Goal: Task Accomplishment & Management: Manage account settings

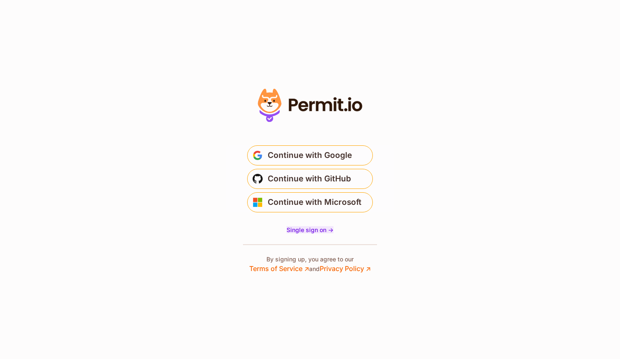
click at [302, 232] on span "Single sign on ->" at bounding box center [309, 229] width 47 height 7
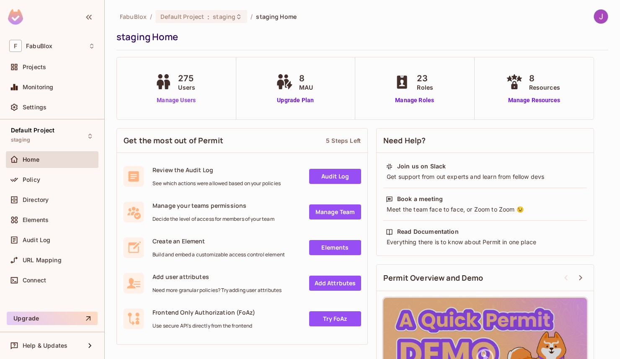
click at [174, 101] on link "Manage Users" at bounding box center [176, 100] width 46 height 9
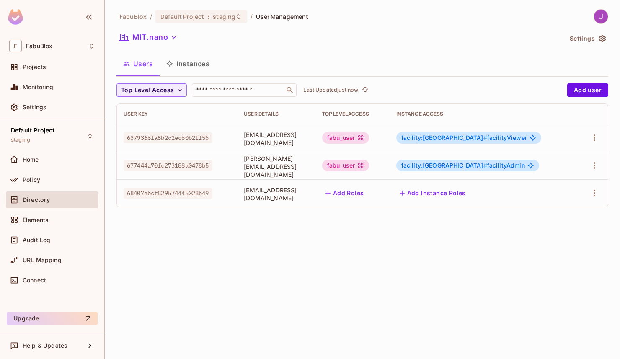
click at [479, 140] on span "facility:mitnano #" at bounding box center [444, 137] width 86 height 7
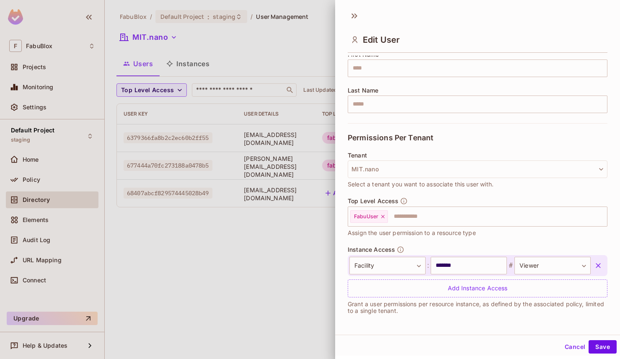
scroll to position [1, 0]
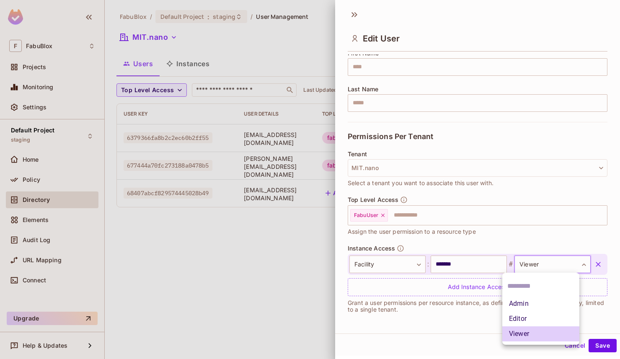
click at [553, 266] on body "**********" at bounding box center [310, 179] width 620 height 359
click at [523, 306] on li "Admin" at bounding box center [540, 303] width 77 height 15
type input "**********"
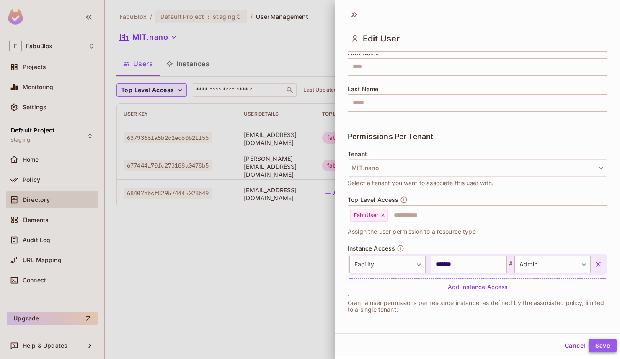
click at [599, 346] on button "Save" at bounding box center [602, 345] width 28 height 13
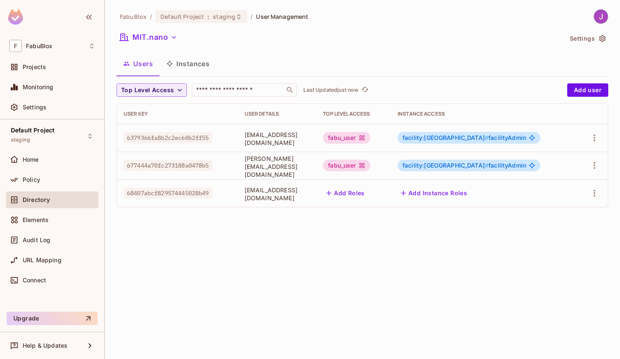
click at [370, 137] on div "fabu_user" at bounding box center [346, 138] width 47 height 12
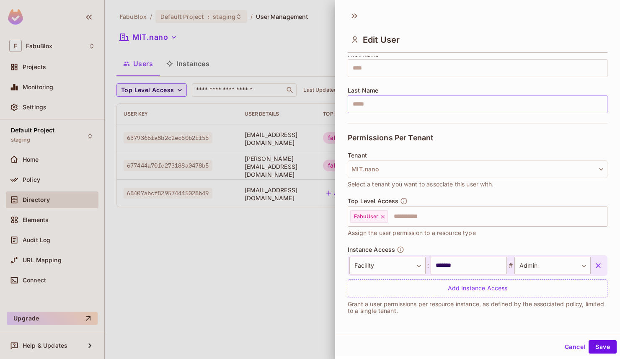
scroll to position [1, 0]
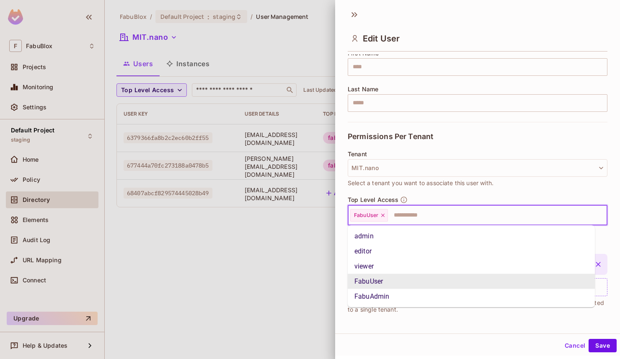
click at [401, 215] on input "text" at bounding box center [490, 215] width 202 height 17
click at [382, 300] on li "FabuAdmin" at bounding box center [471, 296] width 247 height 15
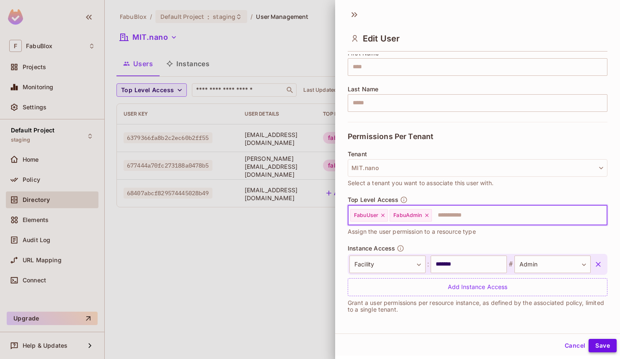
click at [595, 347] on button "Save" at bounding box center [602, 345] width 28 height 13
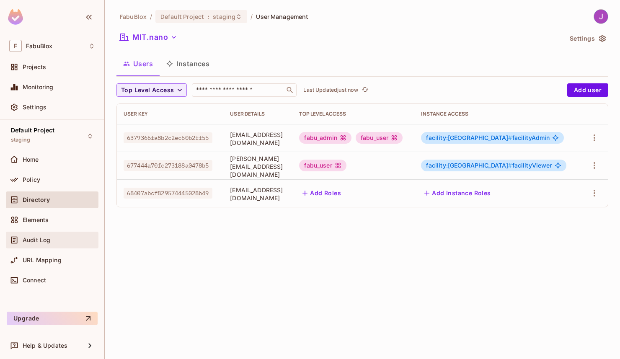
click at [34, 239] on span "Audit Log" at bounding box center [37, 240] width 28 height 7
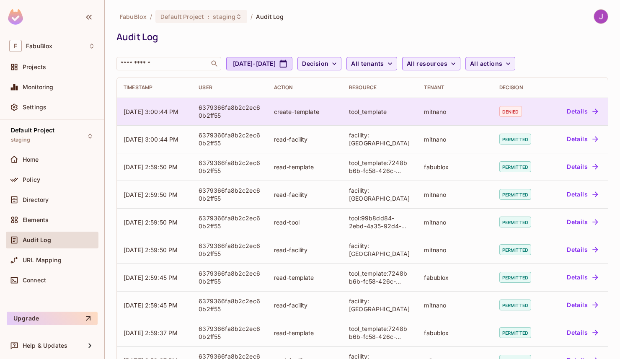
click at [571, 111] on button "Details" at bounding box center [582, 111] width 38 height 13
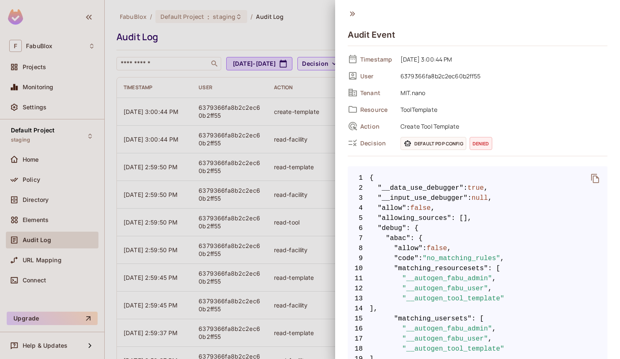
click at [314, 22] on div at bounding box center [310, 179] width 620 height 359
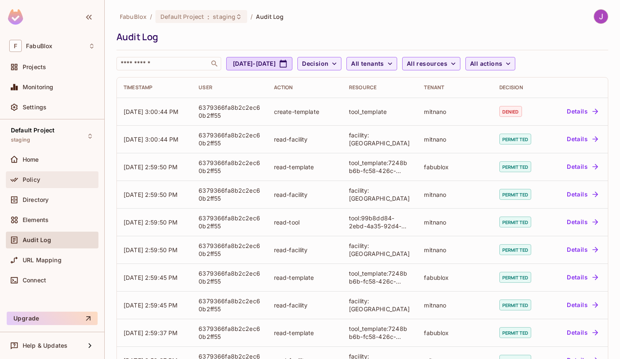
click at [34, 175] on div "Policy" at bounding box center [52, 180] width 86 height 10
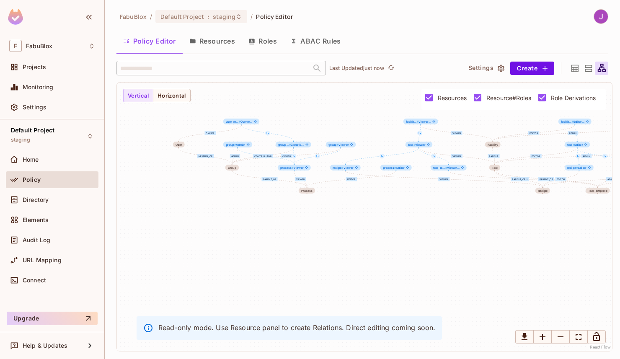
drag, startPoint x: 364, startPoint y: 206, endPoint x: 440, endPoint y: 147, distance: 96.4
click at [440, 147] on div "Admin Editor Viewer parent_of Editor Viewer parent_of Admin Editor Viewer paren…" at bounding box center [364, 216] width 495 height 268
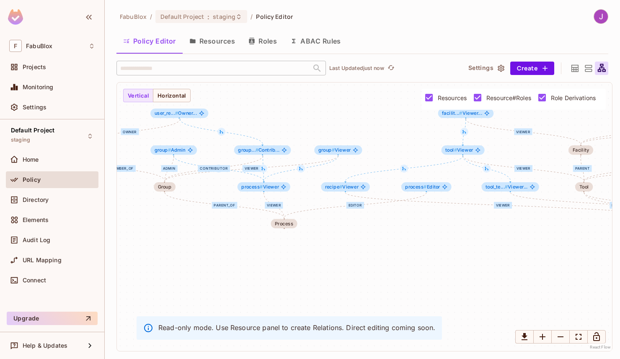
drag, startPoint x: 312, startPoint y: 141, endPoint x: 402, endPoint y: 145, distance: 91.0
click at [402, 145] on div "Admin Editor Viewer parent_of Editor Viewer parent_of Admin Editor Viewer paren…" at bounding box center [364, 216] width 495 height 268
drag, startPoint x: 424, startPoint y: 186, endPoint x: 318, endPoint y: 209, distance: 108.3
click at [318, 209] on span "process #" at bounding box center [311, 209] width 21 height 6
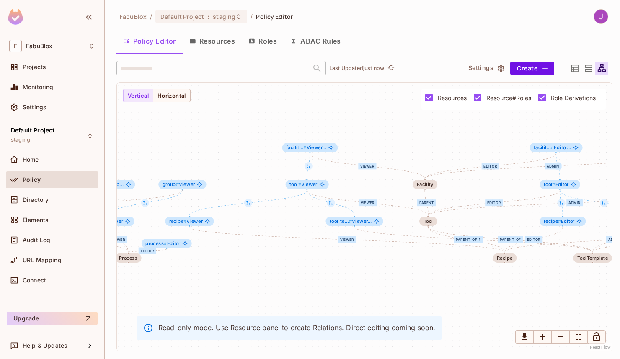
drag, startPoint x: 429, startPoint y: 160, endPoint x: 273, endPoint y: 193, distance: 160.1
click at [273, 193] on div "Admin Editor Viewer parent_of Editor Viewer parent_of Admin Editor Viewer paren…" at bounding box center [364, 216] width 495 height 268
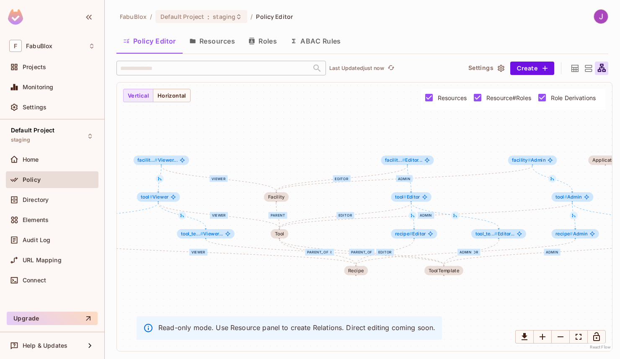
drag, startPoint x: 467, startPoint y: 127, endPoint x: 302, endPoint y: 140, distance: 165.5
click at [302, 140] on div "Admin Editor Viewer parent_of Editor Viewer parent_of Admin Editor Viewer paren…" at bounding box center [364, 216] width 495 height 268
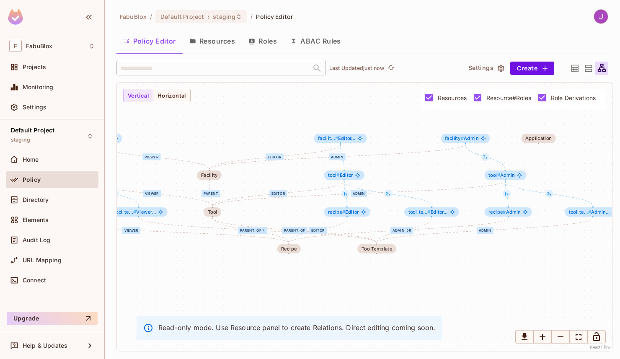
drag, startPoint x: 467, startPoint y: 151, endPoint x: 412, endPoint y: 126, distance: 59.2
click at [412, 126] on div "Admin Editor Viewer parent_of Editor Viewer parent_of Admin Editor Viewer paren…" at bounding box center [364, 216] width 495 height 268
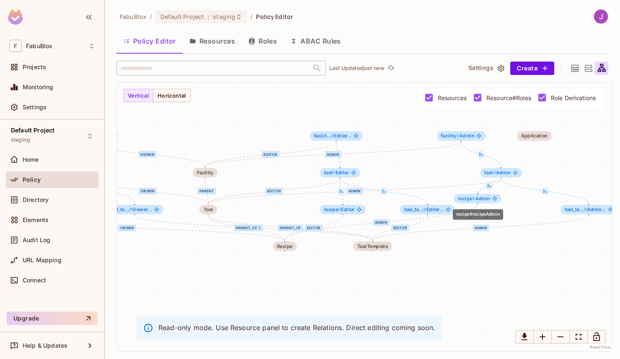
drag, startPoint x: 505, startPoint y: 213, endPoint x: 478, endPoint y: 202, distance: 29.1
click at [478, 202] on div "recipe # Admin" at bounding box center [477, 198] width 47 height 9
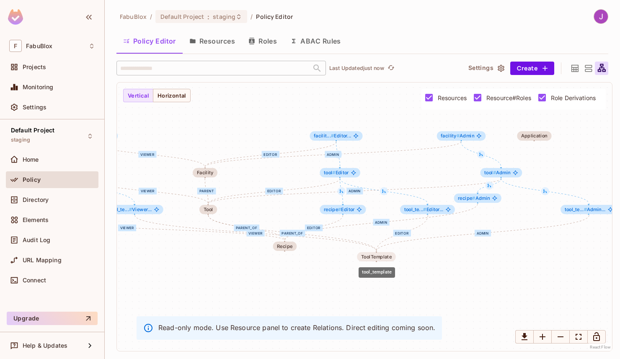
drag, startPoint x: 372, startPoint y: 245, endPoint x: 376, endPoint y: 257, distance: 11.9
click at [376, 257] on div "ToolTemplate" at bounding box center [376, 256] width 31 height 5
click at [546, 191] on icon at bounding box center [545, 191] width 5 height 5
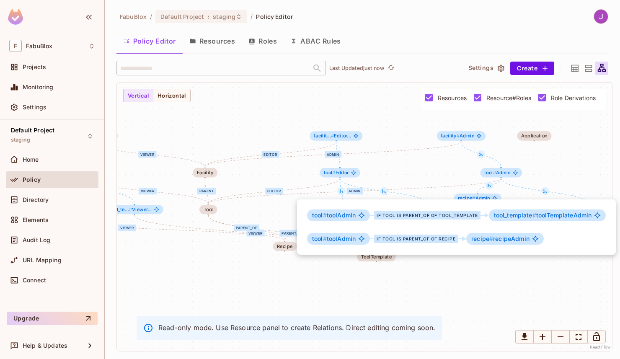
click at [557, 173] on div at bounding box center [310, 179] width 620 height 359
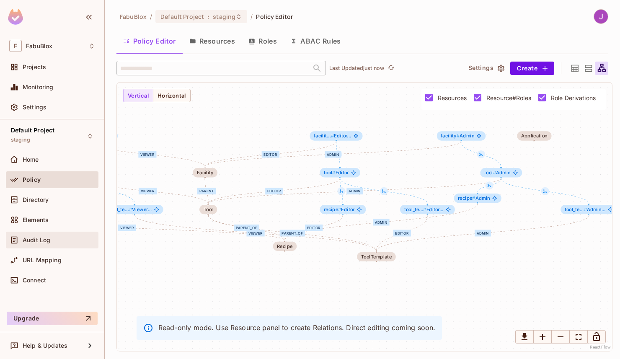
click at [48, 244] on div "Audit Log" at bounding box center [52, 240] width 86 height 10
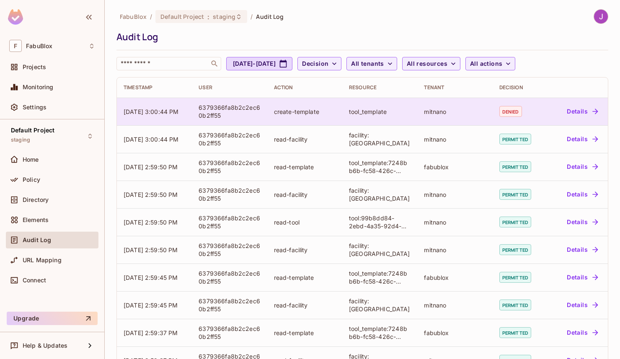
click at [444, 111] on div "mitnano" at bounding box center [455, 112] width 62 height 8
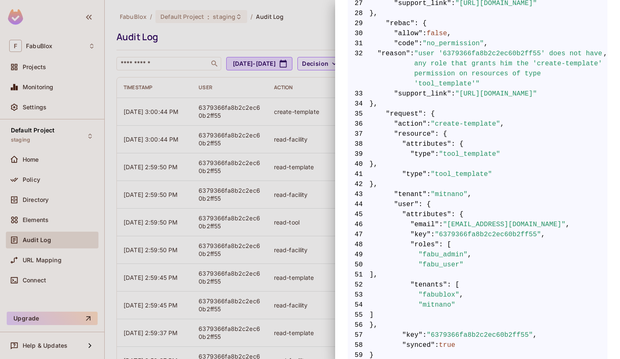
scroll to position [479, 0]
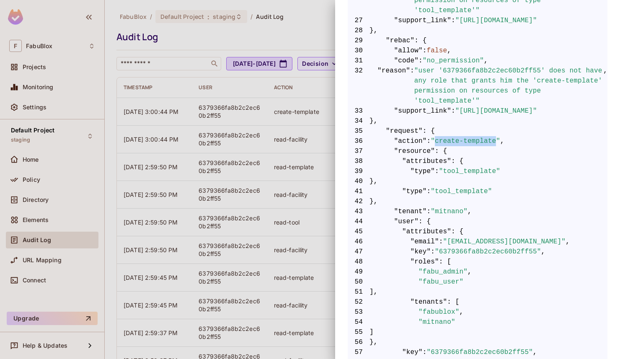
drag, startPoint x: 439, startPoint y: 140, endPoint x: 501, endPoint y: 140, distance: 62.0
click at [500, 140] on span ""create-template"" at bounding box center [465, 141] width 70 height 10
copy span "create-template"
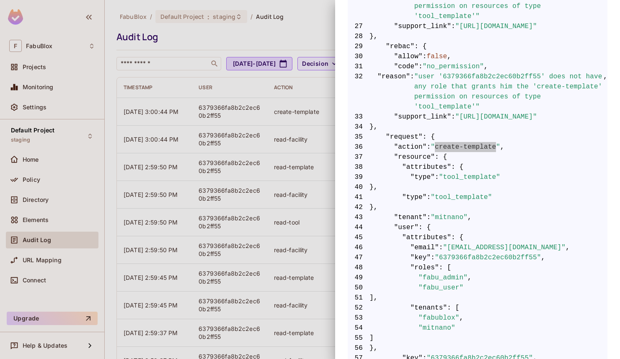
scroll to position [472, 0]
click at [310, 26] on div at bounding box center [310, 179] width 620 height 359
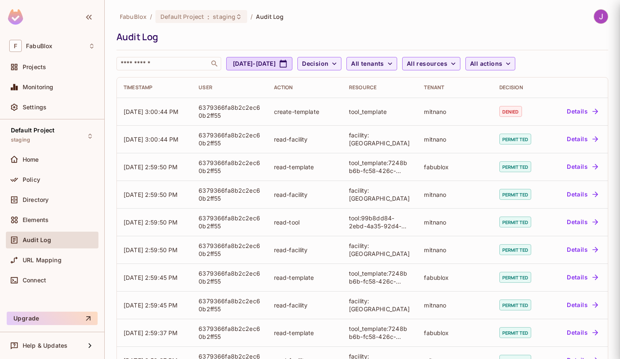
scroll to position [0, 0]
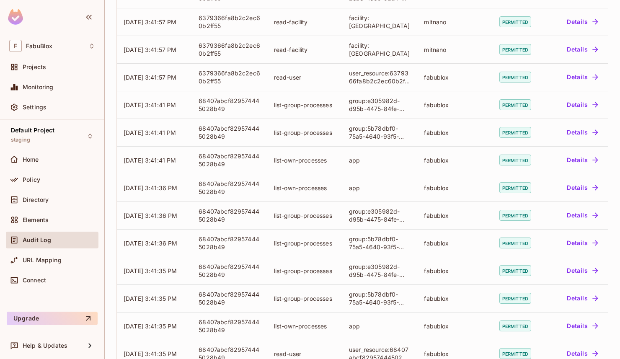
scroll to position [193, 0]
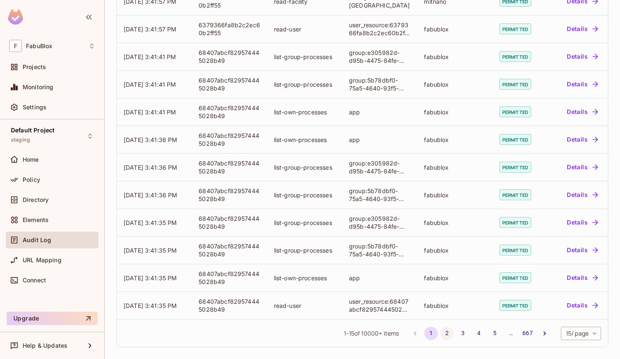
click at [440, 332] on button "2" at bounding box center [446, 333] width 13 height 13
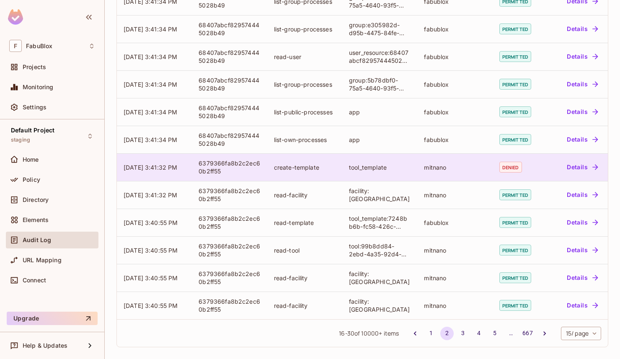
click at [363, 170] on div "tool_template" at bounding box center [380, 167] width 62 height 8
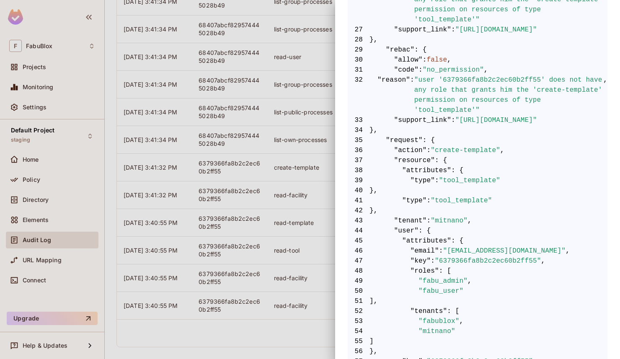
scroll to position [471, 0]
drag, startPoint x: 441, startPoint y: 151, endPoint x: 501, endPoint y: 152, distance: 60.7
click at [500, 152] on span ""create-template"" at bounding box center [465, 149] width 70 height 10
copy span "create-template"
click at [289, 74] on div at bounding box center [310, 179] width 620 height 359
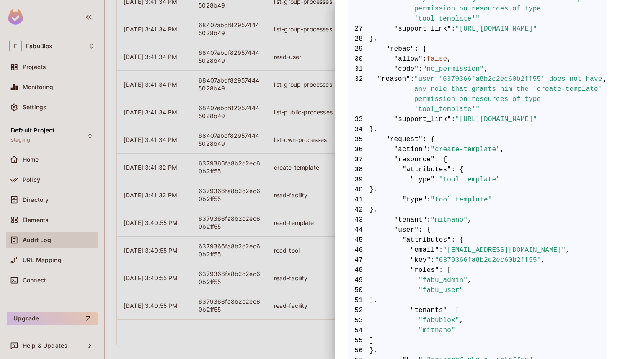
scroll to position [0, 0]
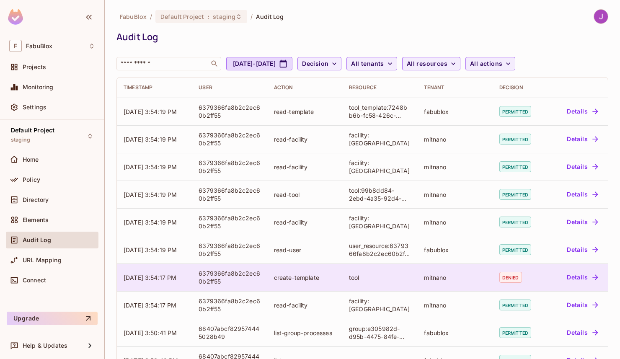
click at [315, 280] on div "create-template" at bounding box center [305, 277] width 62 height 8
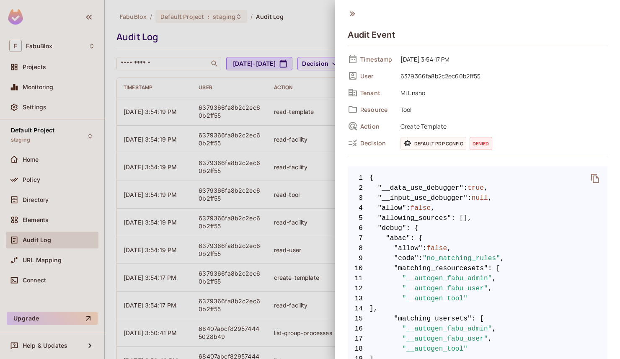
click at [353, 13] on icon at bounding box center [352, 13] width 5 height 5
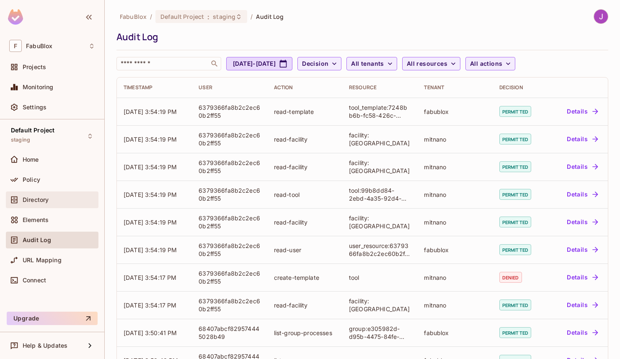
click at [47, 198] on span "Directory" at bounding box center [36, 199] width 26 height 7
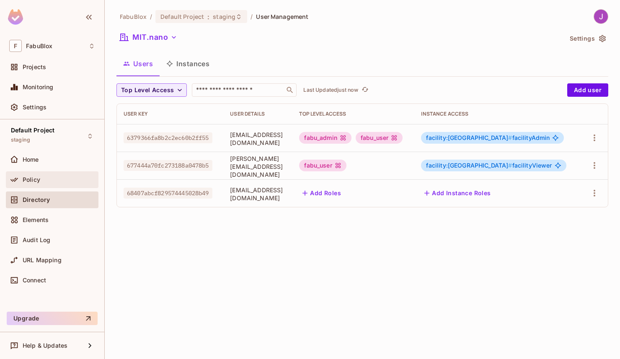
click at [49, 181] on div "Policy" at bounding box center [59, 179] width 72 height 7
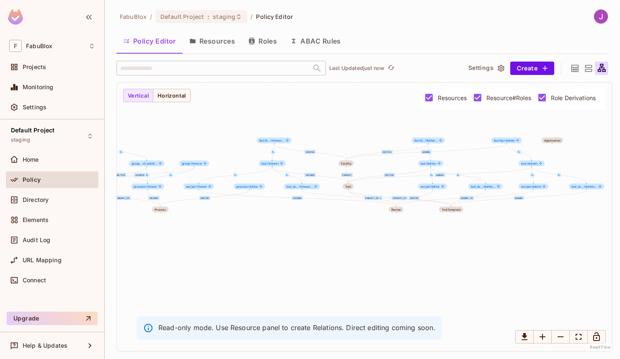
drag, startPoint x: 420, startPoint y: 170, endPoint x: 371, endPoint y: 127, distance: 64.4
click at [371, 127] on div "Admin Editor Viewer parent_of Editor Viewer parent_of Admin Editor Viewer paren…" at bounding box center [364, 216] width 495 height 268
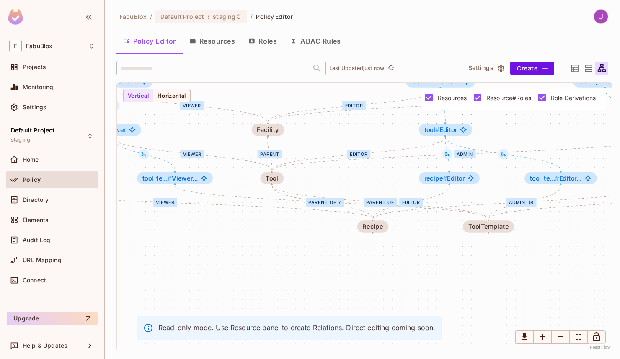
drag, startPoint x: 467, startPoint y: 175, endPoint x: 560, endPoint y: 139, distance: 100.5
click at [560, 139] on div "Admin Editor Viewer parent_of Editor Viewer parent_of Admin Editor Viewer paren…" at bounding box center [364, 216] width 495 height 268
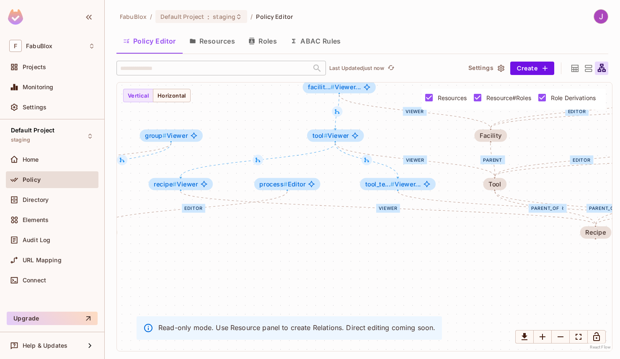
drag, startPoint x: 251, startPoint y: 251, endPoint x: 474, endPoint y: 257, distance: 222.9
click at [474, 257] on div "Admin Editor Viewer parent_of Editor Viewer parent_of Admin Editor Viewer paren…" at bounding box center [364, 216] width 495 height 268
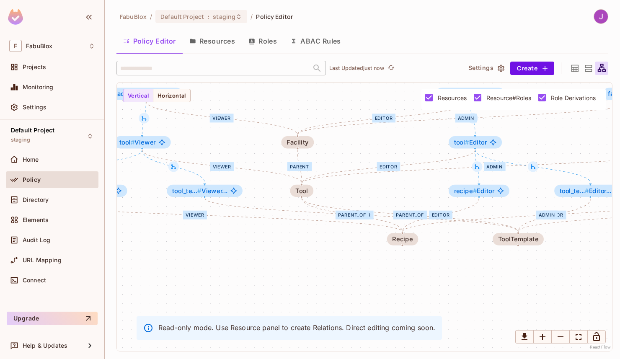
drag, startPoint x: 474, startPoint y: 257, endPoint x: 281, endPoint y: 263, distance: 193.2
click at [281, 263] on div "Admin Editor Viewer parent_of Editor Viewer parent_of Admin Editor Viewer paren…" at bounding box center [364, 216] width 495 height 268
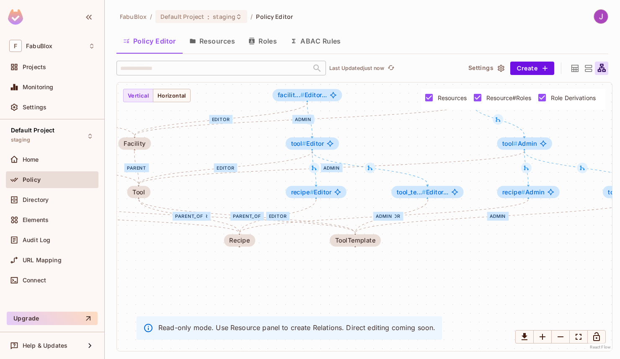
drag, startPoint x: 478, startPoint y: 277, endPoint x: 315, endPoint y: 278, distance: 162.5
click at [315, 278] on div "Admin Editor Viewer parent_of Editor Viewer parent_of Admin Editor Viewer paren…" at bounding box center [364, 216] width 495 height 268
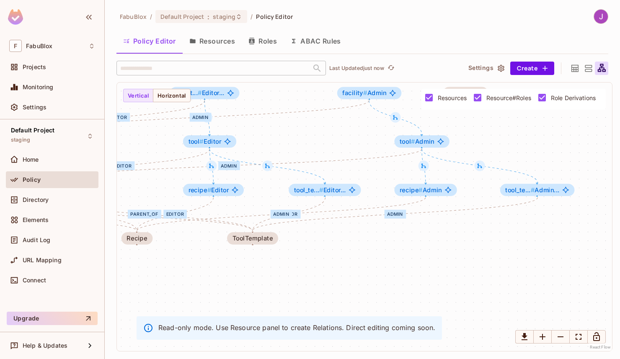
drag, startPoint x: 478, startPoint y: 252, endPoint x: 381, endPoint y: 250, distance: 97.6
click at [381, 250] on div "Admin Editor Viewer parent_of Editor Viewer parent_of Admin Editor Viewer paren…" at bounding box center [364, 216] width 495 height 268
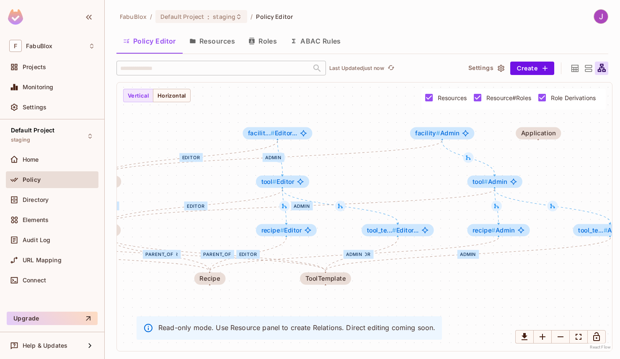
drag, startPoint x: 241, startPoint y: 126, endPoint x: 314, endPoint y: 165, distance: 82.8
click at [314, 165] on div "Admin Editor Viewer parent_of Editor Viewer parent_of Admin Editor Viewer paren…" at bounding box center [364, 216] width 495 height 268
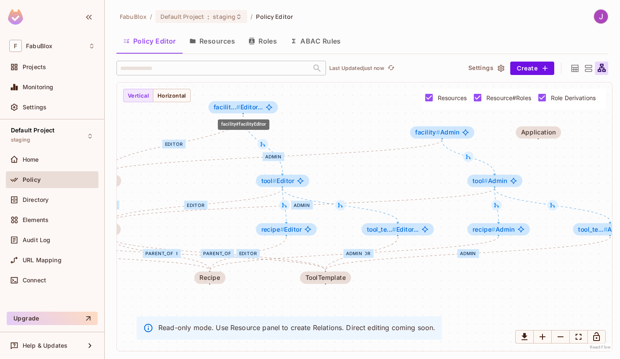
drag, startPoint x: 272, startPoint y: 134, endPoint x: 238, endPoint y: 107, distance: 43.5
click at [238, 107] on span "#" at bounding box center [238, 107] width 4 height 8
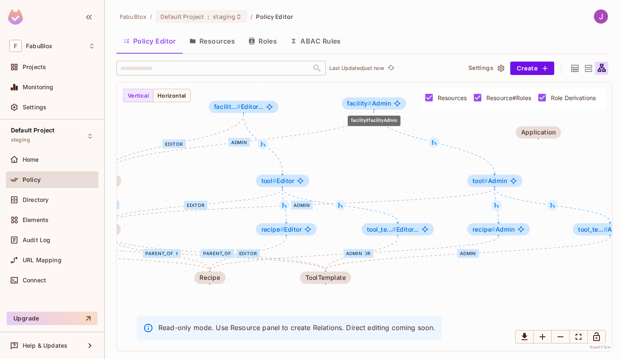
drag, startPoint x: 440, startPoint y: 137, endPoint x: 370, endPoint y: 108, distance: 75.7
click at [370, 108] on div "facility # Admin" at bounding box center [374, 104] width 64 height 12
click at [496, 183] on span "tool # Admin" at bounding box center [489, 180] width 35 height 7
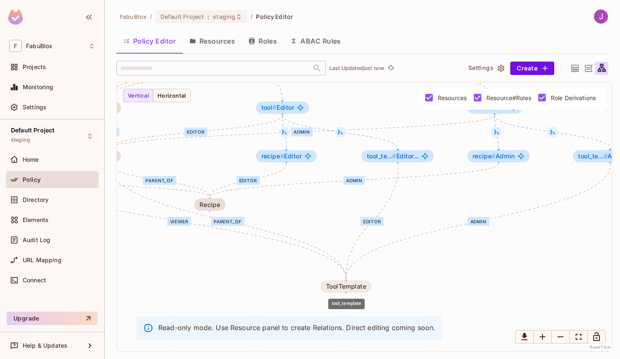
drag, startPoint x: 328, startPoint y: 275, endPoint x: 349, endPoint y: 285, distance: 23.0
click at [349, 285] on div "ToolTemplate" at bounding box center [346, 286] width 41 height 7
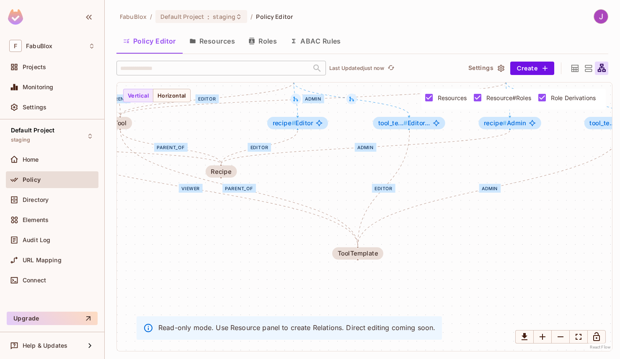
drag, startPoint x: 422, startPoint y: 258, endPoint x: 433, endPoint y: 222, distance: 37.6
click at [433, 222] on div "Admin Editor Viewer parent_of Editor Viewer parent_of Admin Editor Viewer paren…" at bounding box center [364, 216] width 495 height 268
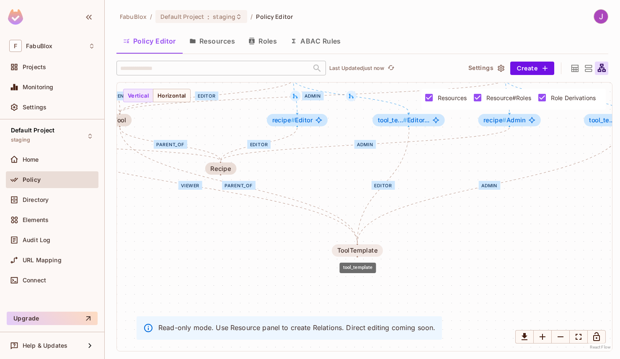
click at [364, 253] on div "ToolTemplate" at bounding box center [357, 250] width 41 height 7
click at [353, 251] on div "ToolTemplate" at bounding box center [357, 250] width 41 height 7
click at [222, 43] on button "Resources" at bounding box center [212, 41] width 59 height 21
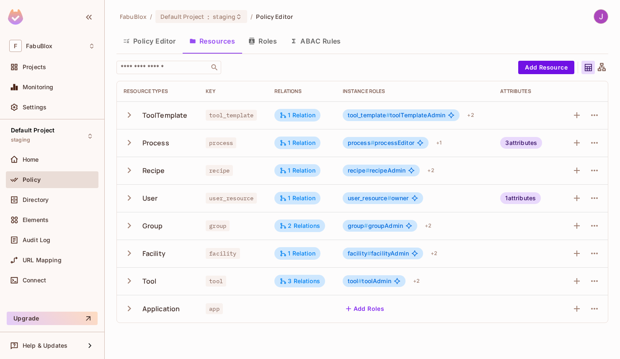
click at [130, 281] on icon "button" at bounding box center [129, 280] width 11 height 11
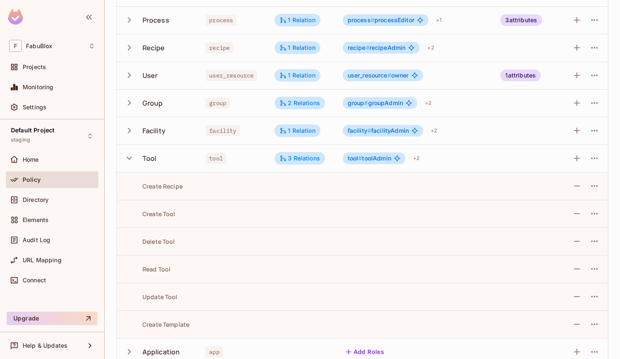
scroll to position [137, 0]
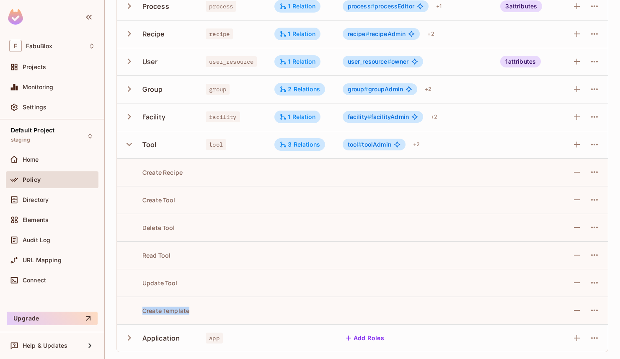
drag, startPoint x: 198, startPoint y: 314, endPoint x: 140, endPoint y: 307, distance: 59.0
click at [140, 307] on tr "Create Template" at bounding box center [362, 310] width 491 height 28
click at [297, 144] on div "3 Relations" at bounding box center [299, 145] width 41 height 8
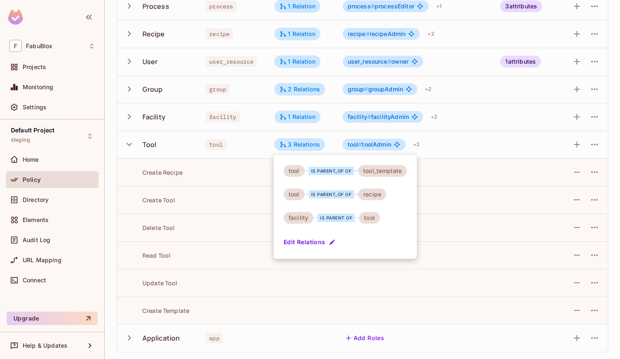
click at [446, 220] on div at bounding box center [310, 179] width 620 height 359
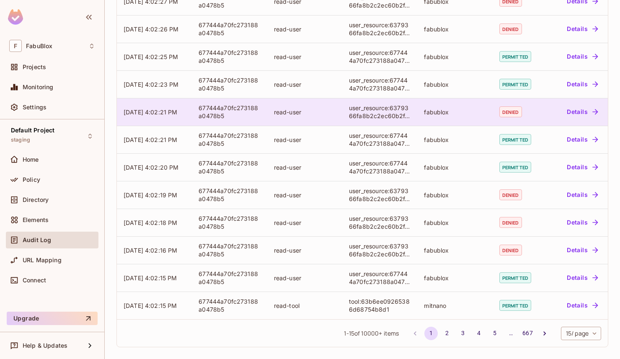
scroll to position [182, 0]
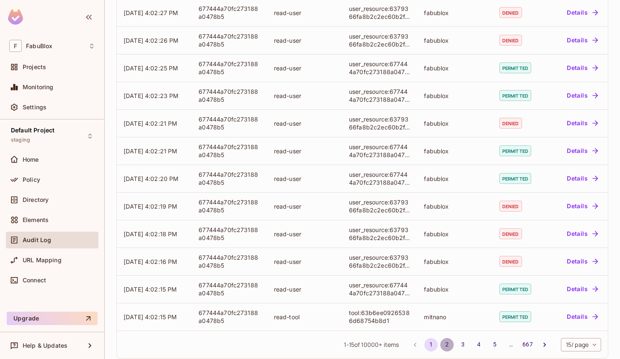
click at [440, 343] on button "2" at bounding box center [446, 344] width 13 height 13
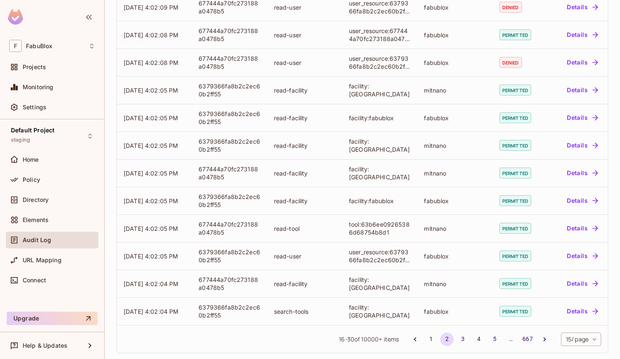
scroll to position [193, 0]
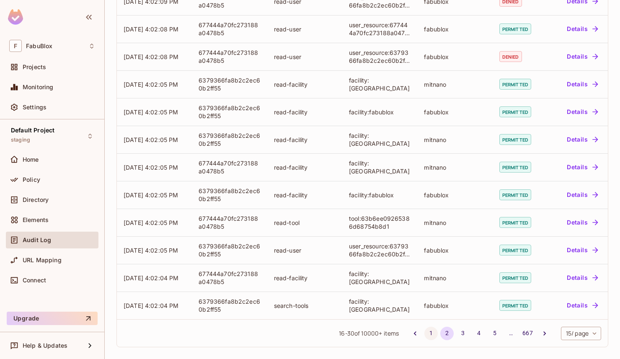
click at [424, 335] on button "1" at bounding box center [430, 333] width 13 height 13
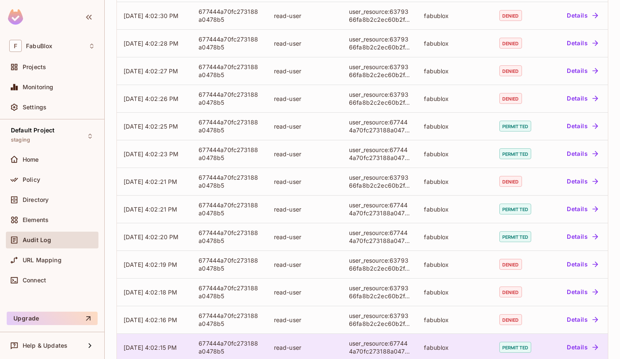
scroll to position [0, 0]
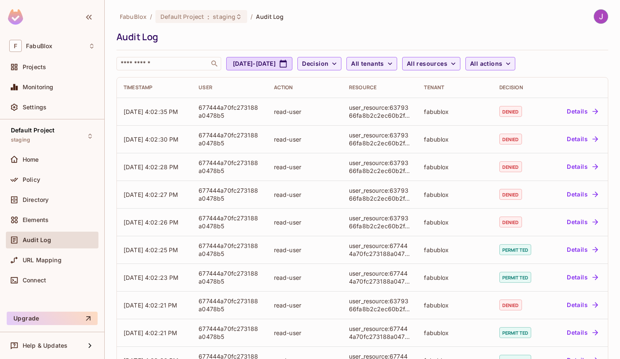
click at [285, 90] on div "Action" at bounding box center [305, 87] width 62 height 7
click at [447, 63] on span "All resources" at bounding box center [427, 64] width 41 height 10
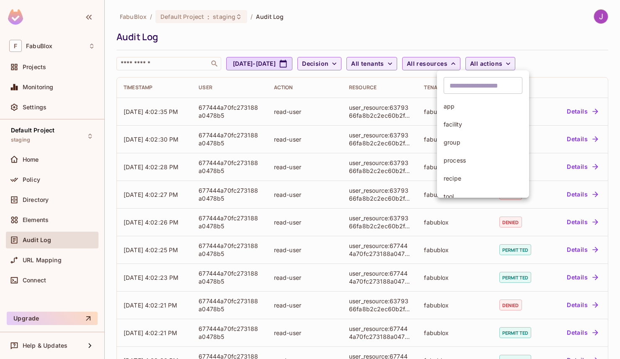
click at [463, 63] on div at bounding box center [310, 179] width 620 height 359
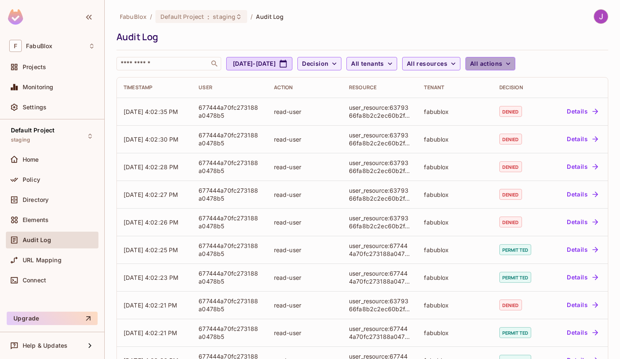
click at [502, 61] on span "All actions" at bounding box center [486, 64] width 32 height 10
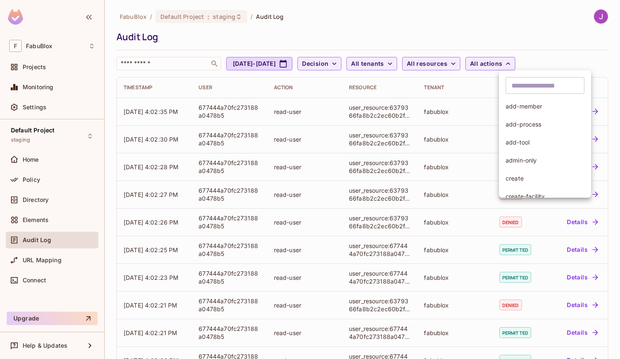
click at [517, 88] on input "text" at bounding box center [544, 85] width 79 height 17
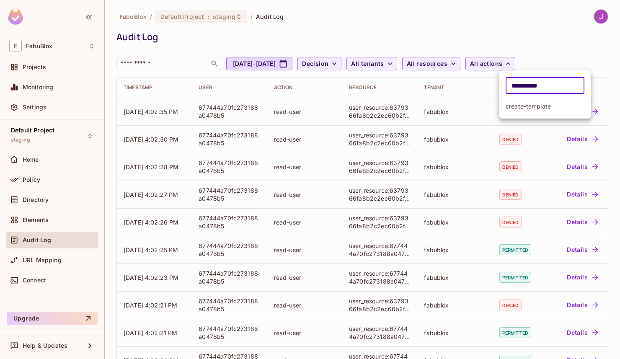
type input "**********"
click at [518, 108] on span "create-template" at bounding box center [544, 106] width 79 height 8
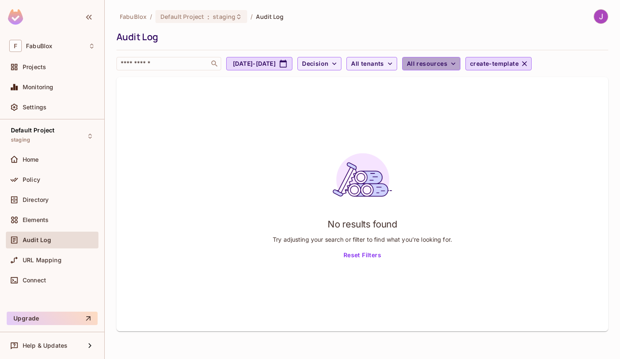
click at [447, 63] on span "All resources" at bounding box center [427, 64] width 41 height 10
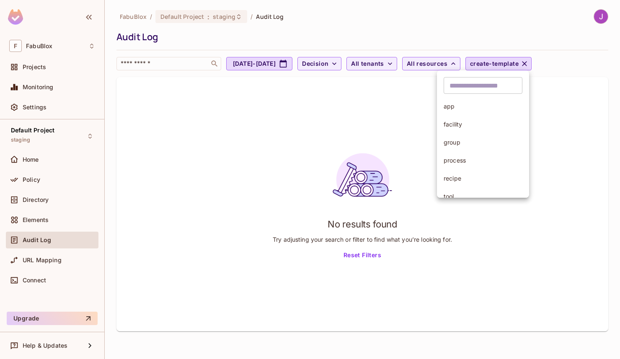
click at [464, 89] on input "text" at bounding box center [482, 85] width 79 height 17
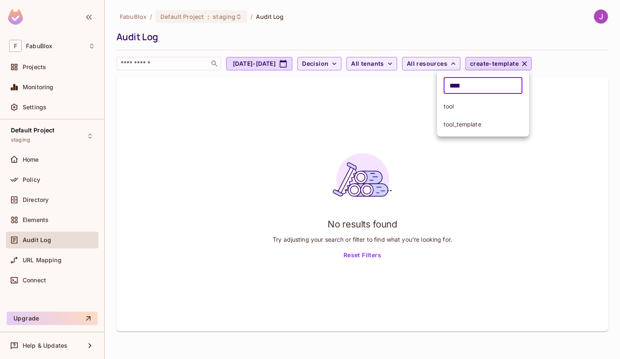
type input "****"
click at [456, 110] on li "tool" at bounding box center [483, 106] width 92 height 18
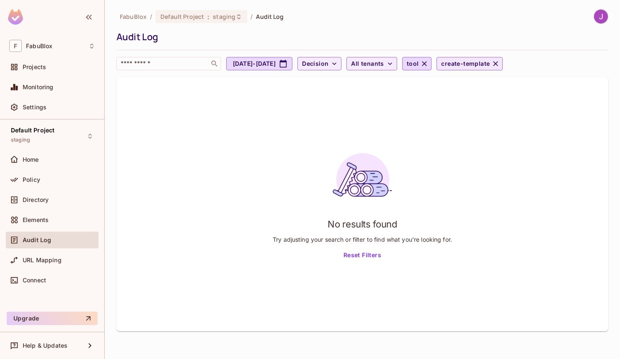
click at [500, 65] on icon "button" at bounding box center [495, 63] width 8 height 8
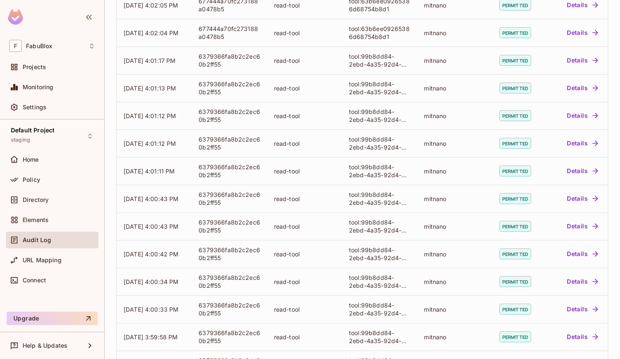
scroll to position [193, 0]
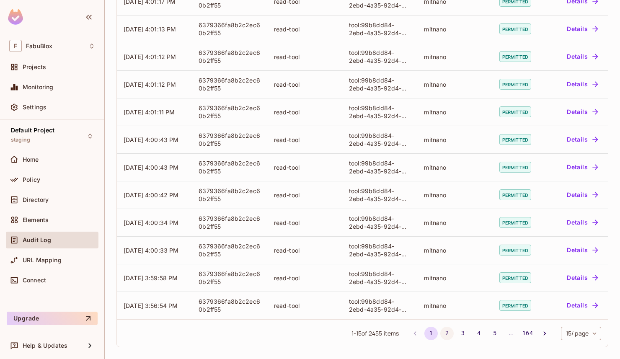
click at [440, 330] on button "2" at bounding box center [446, 333] width 13 height 13
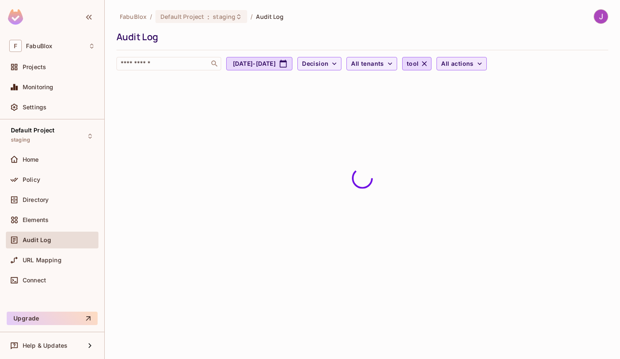
scroll to position [0, 0]
